Goal: Information Seeking & Learning: Learn about a topic

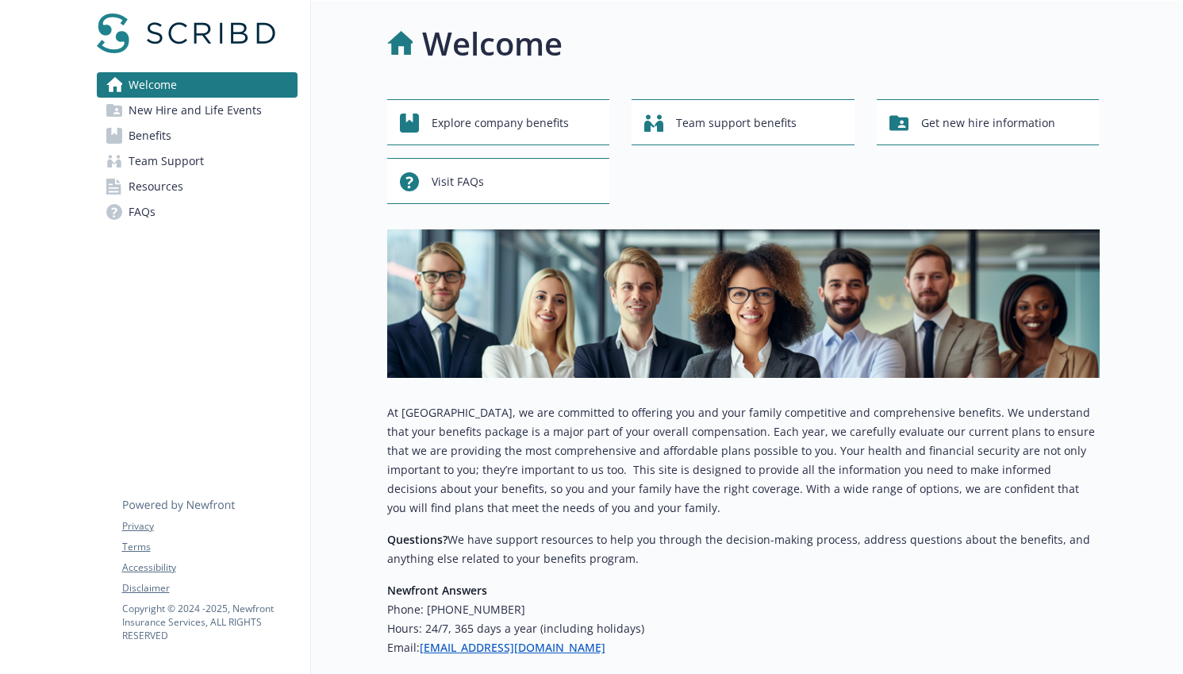
click at [102, 283] on div "Welcome New Hire and Life Events Benefits Team Support Resources FAQs Privacy T…" at bounding box center [197, 396] width 227 height 791
click at [106, 282] on div "Welcome New Hire and Life Events Benefits Team Support Resources FAQs Privacy T…" at bounding box center [197, 396] width 227 height 791
click at [215, 112] on span "New Hire and Life Events" at bounding box center [195, 110] width 133 height 25
